Goal: Transaction & Acquisition: Download file/media

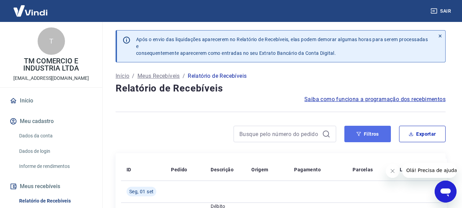
click at [385, 137] on button "Filtros" at bounding box center [368, 134] width 47 height 16
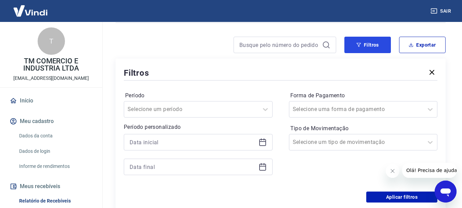
scroll to position [103, 0]
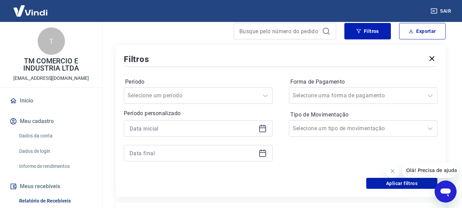
click at [261, 130] on icon at bounding box center [263, 128] width 8 height 8
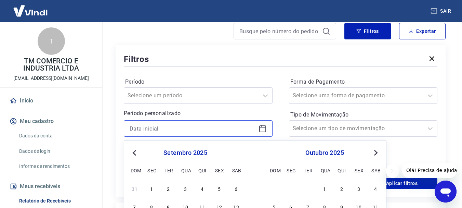
scroll to position [171, 0]
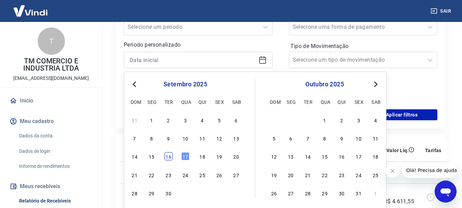
click at [166, 155] on div "16" at bounding box center [169, 156] width 8 height 8
type input "[DATE]"
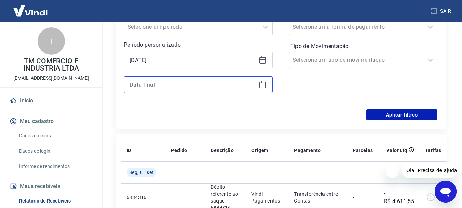
click at [167, 85] on input at bounding box center [193, 84] width 126 height 10
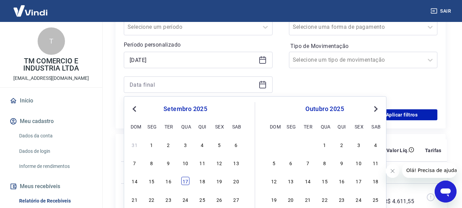
click at [185, 181] on div "17" at bounding box center [185, 181] width 8 height 8
type input "[DATE]"
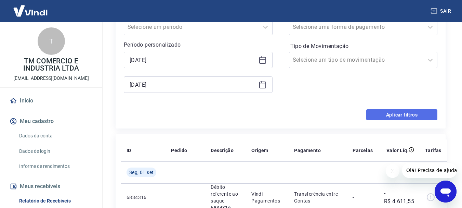
click at [402, 112] on button "Aplicar filtros" at bounding box center [402, 114] width 71 height 11
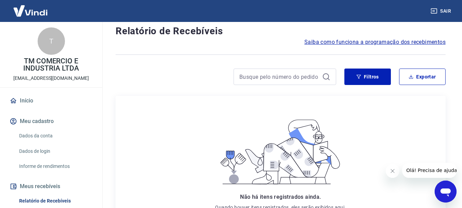
scroll to position [34, 0]
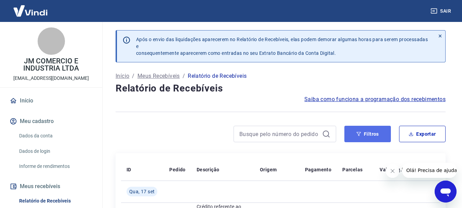
click at [358, 132] on icon "button" at bounding box center [359, 133] width 5 height 5
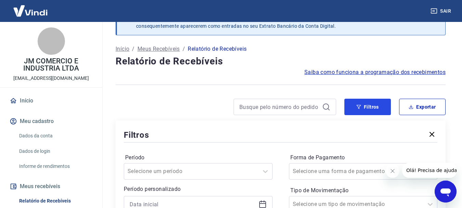
scroll to position [137, 0]
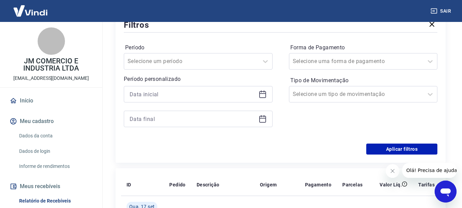
click at [263, 94] on icon at bounding box center [263, 94] width 8 height 8
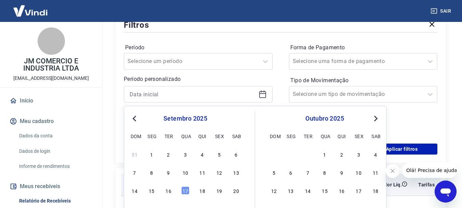
click at [166, 191] on div "16" at bounding box center [169, 190] width 8 height 8
type input "[DATE]"
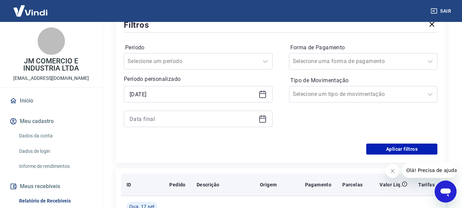
click at [185, 192] on th "Pedido" at bounding box center [177, 185] width 27 height 22
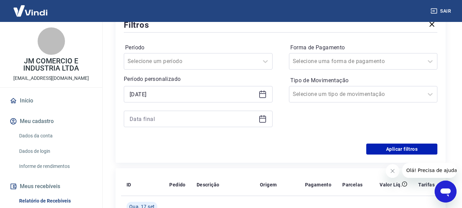
click at [261, 119] on icon at bounding box center [263, 119] width 8 height 8
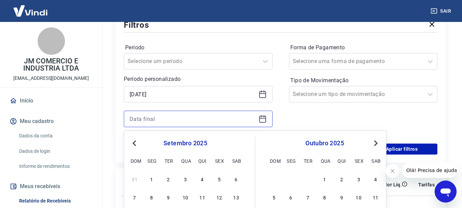
scroll to position [205, 0]
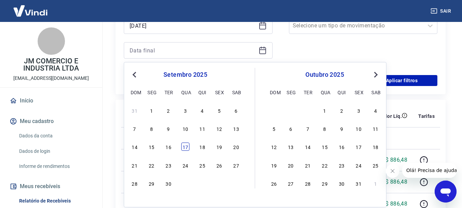
click at [185, 148] on div "17" at bounding box center [185, 146] width 8 height 8
type input "[DATE]"
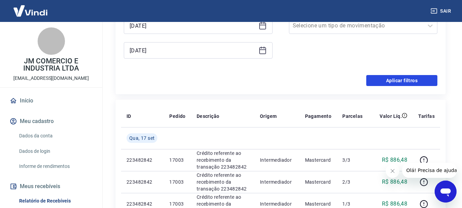
click at [392, 81] on button "Aplicar filtros" at bounding box center [402, 80] width 71 height 11
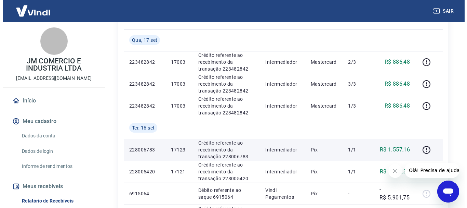
scroll to position [34, 0]
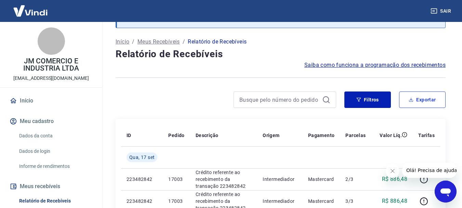
click at [419, 104] on button "Exportar" at bounding box center [422, 99] width 47 height 16
type input "[DATE]"
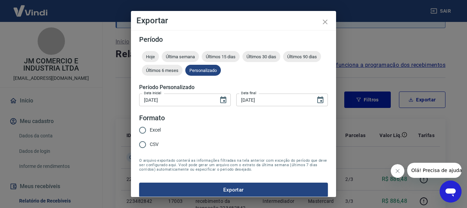
click at [144, 133] on input "Excel" at bounding box center [143, 130] width 14 height 14
radio input "true"
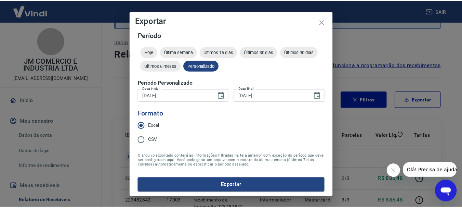
scroll to position [6, 0]
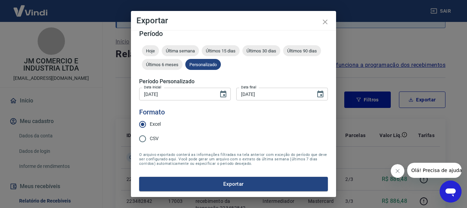
click at [231, 186] on button "Exportar" at bounding box center [233, 184] width 189 height 14
